Goal: Information Seeking & Learning: Check status

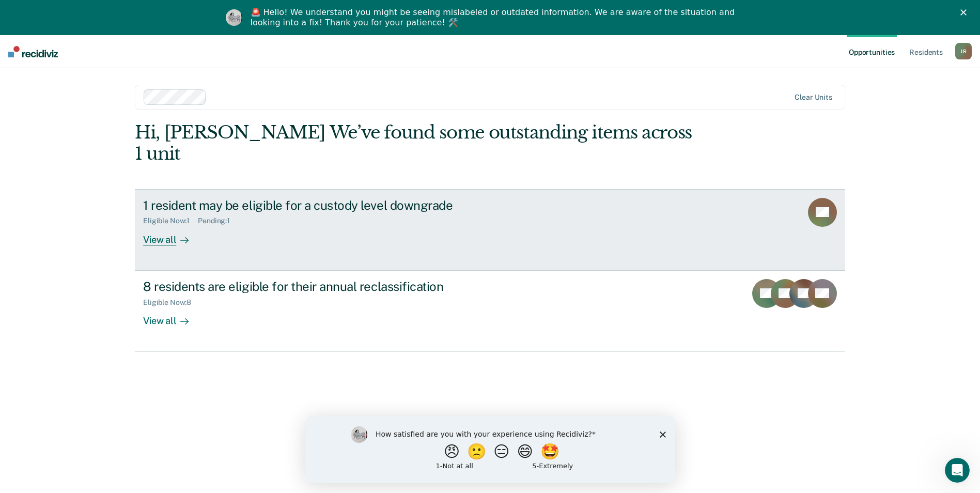
click at [163, 225] on div "View all" at bounding box center [172, 235] width 58 height 20
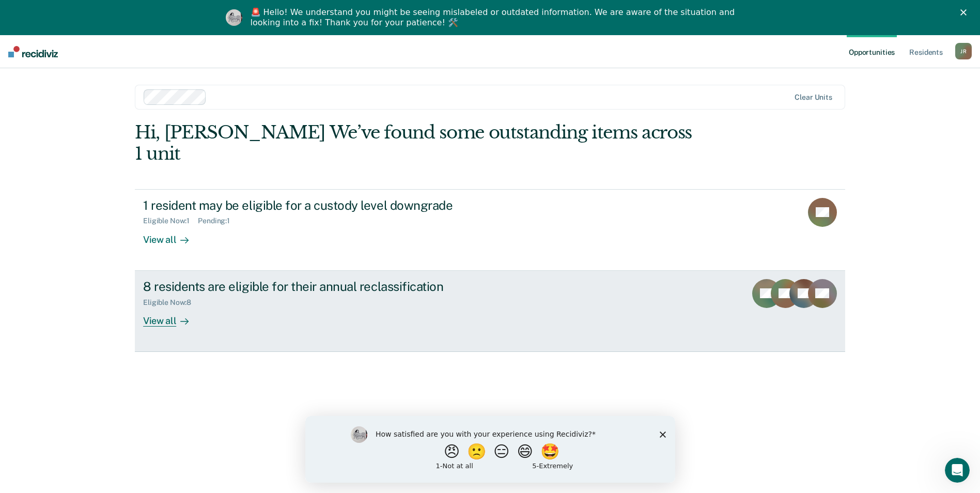
click at [165, 306] on div "View all" at bounding box center [172, 316] width 58 height 20
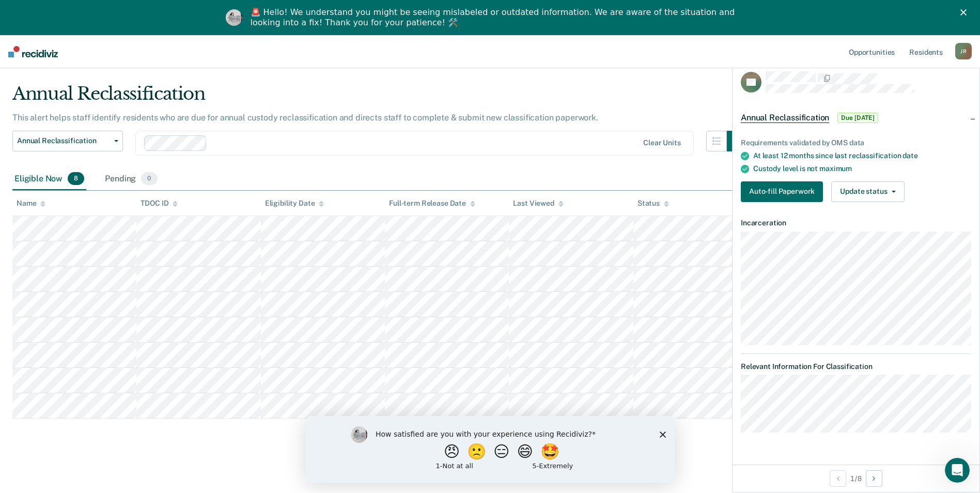
scroll to position [35, 0]
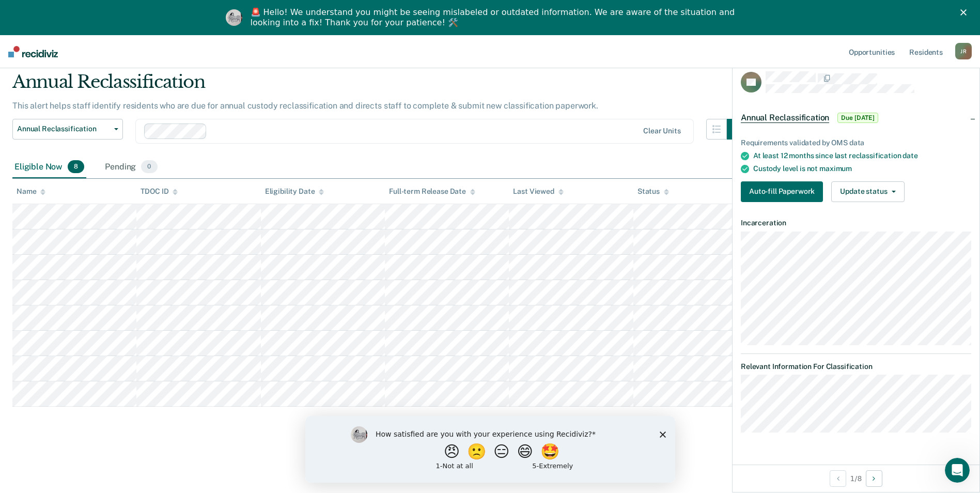
click at [664, 432] on polygon "Close survey" at bounding box center [662, 434] width 6 height 6
